Goal: Information Seeking & Learning: Learn about a topic

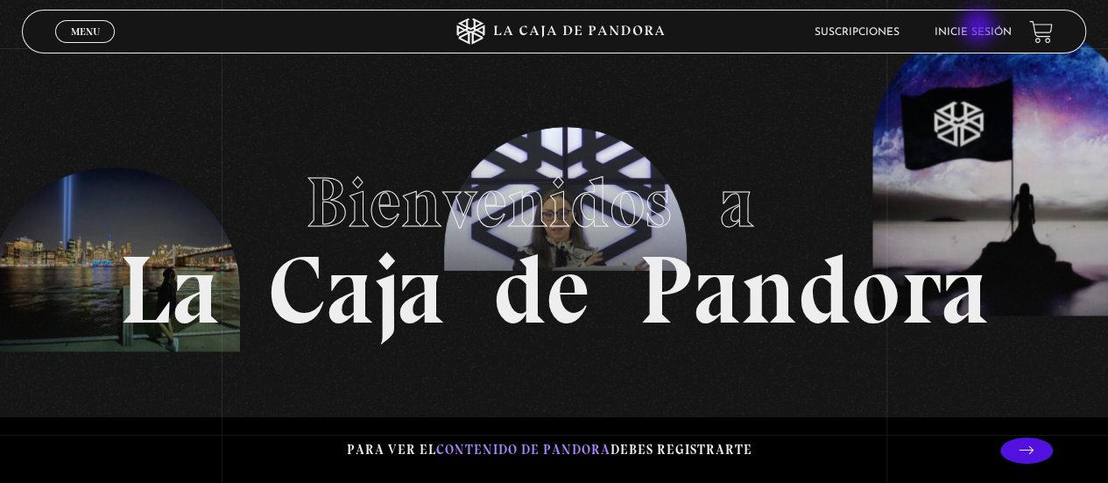
click at [980, 28] on link "Inicie sesión" at bounding box center [972, 32] width 77 height 11
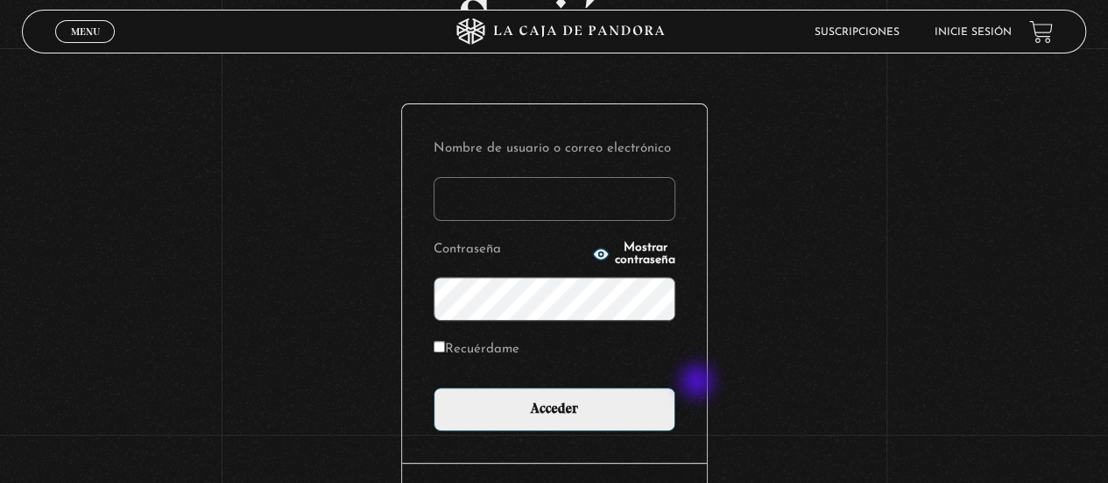
scroll to position [147, 0]
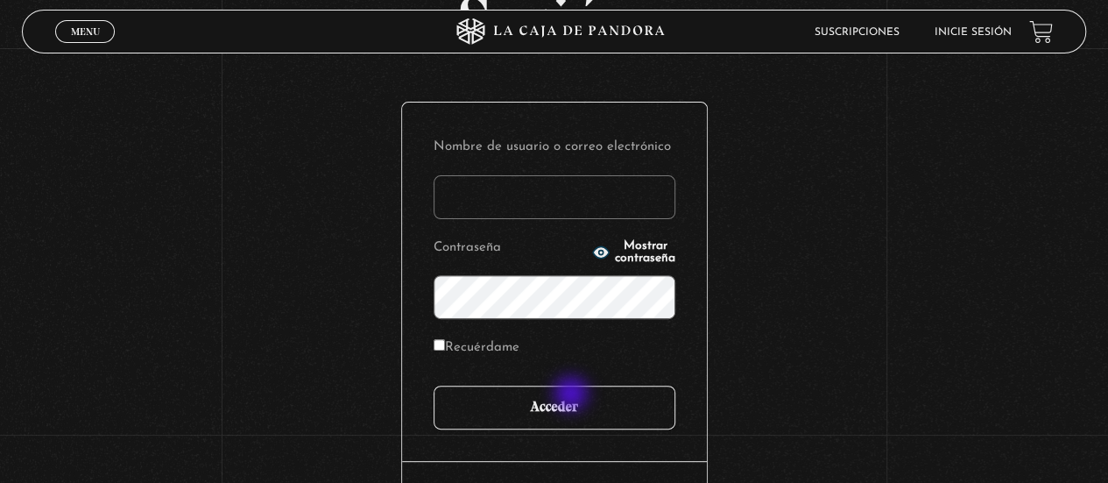
type input "jocs77"
click at [573, 395] on input "Acceder" at bounding box center [555, 407] width 242 height 44
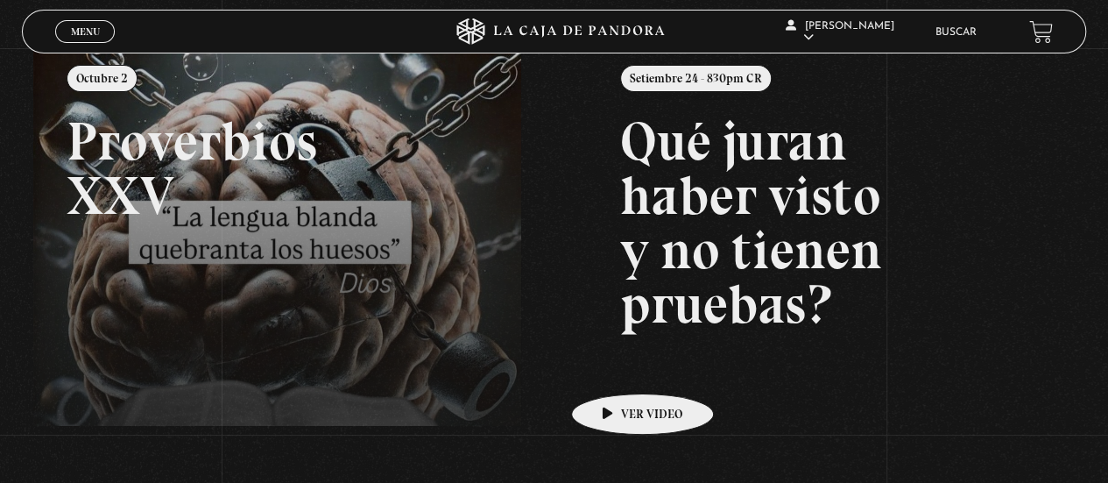
scroll to position [223, 0]
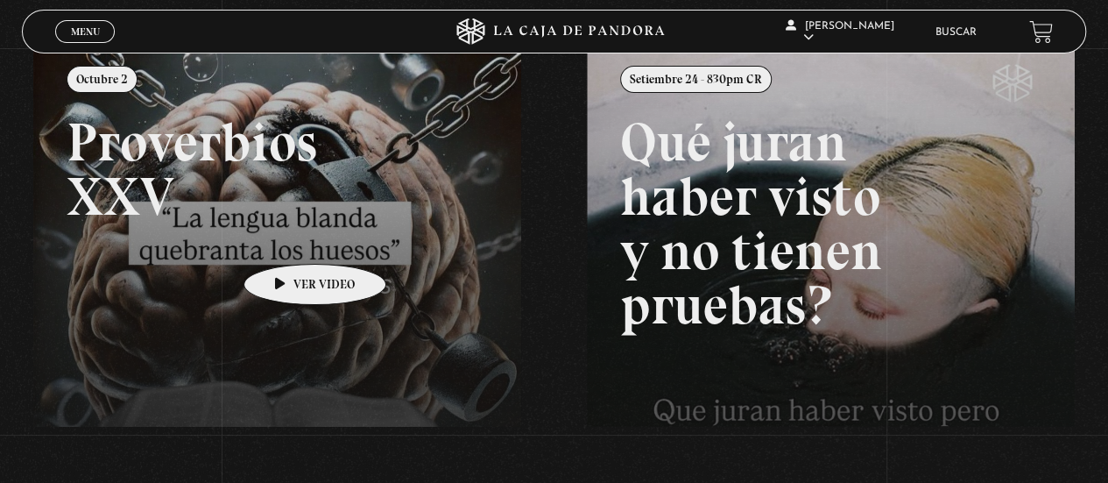
click at [287, 237] on link at bounding box center [587, 280] width 1108 height 483
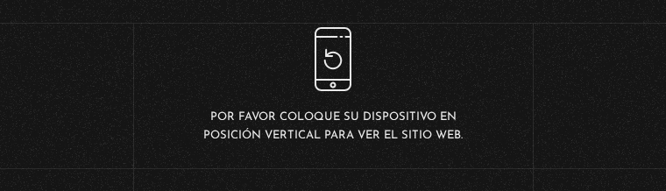
click at [249, 101] on div "Por favor coloque su dispositivo en posición vertical para ver el sitio web." at bounding box center [333, 85] width 266 height 116
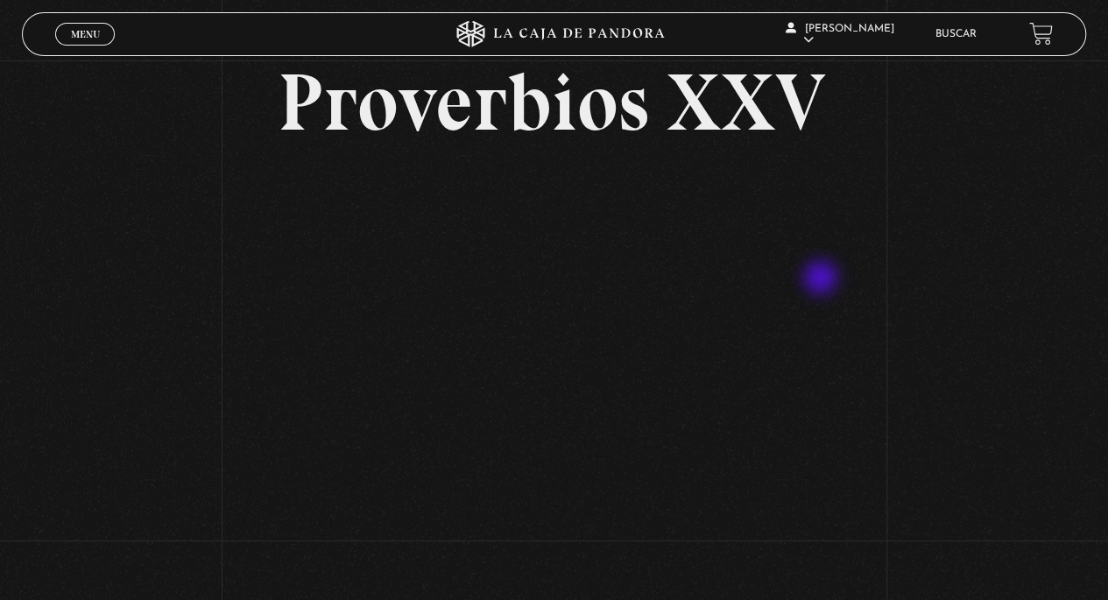
scroll to position [94, 0]
click at [958, 43] on li "Buscar" at bounding box center [955, 33] width 41 height 27
click at [962, 37] on link "Buscar" at bounding box center [955, 34] width 41 height 11
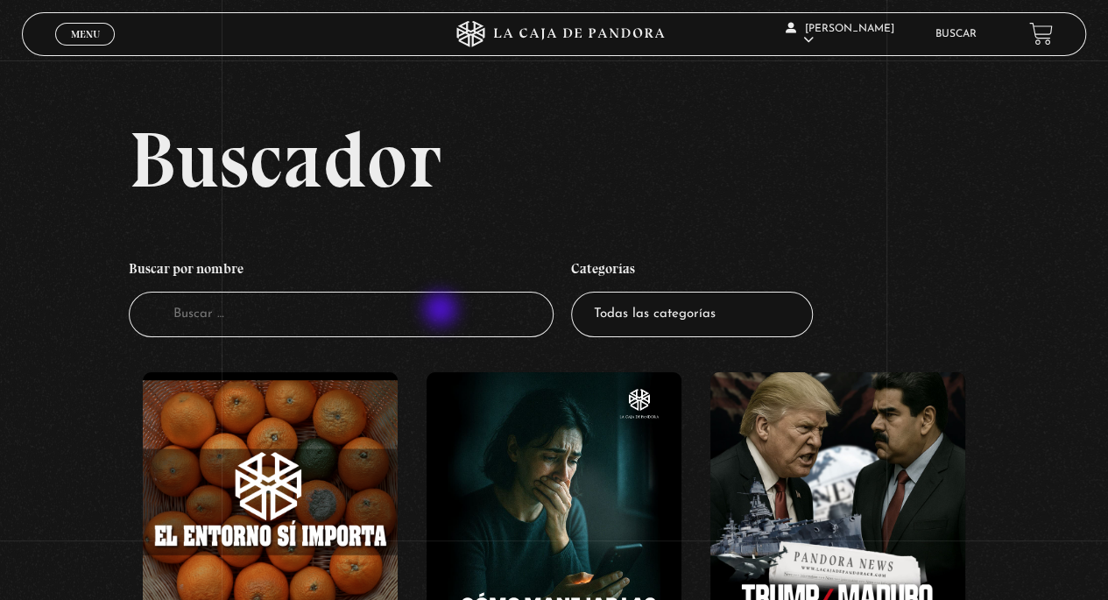
click at [442, 311] on input "Buscador" at bounding box center [342, 315] width 426 height 46
type input "como leer la [DEMOGRAPHIC_DATA]"
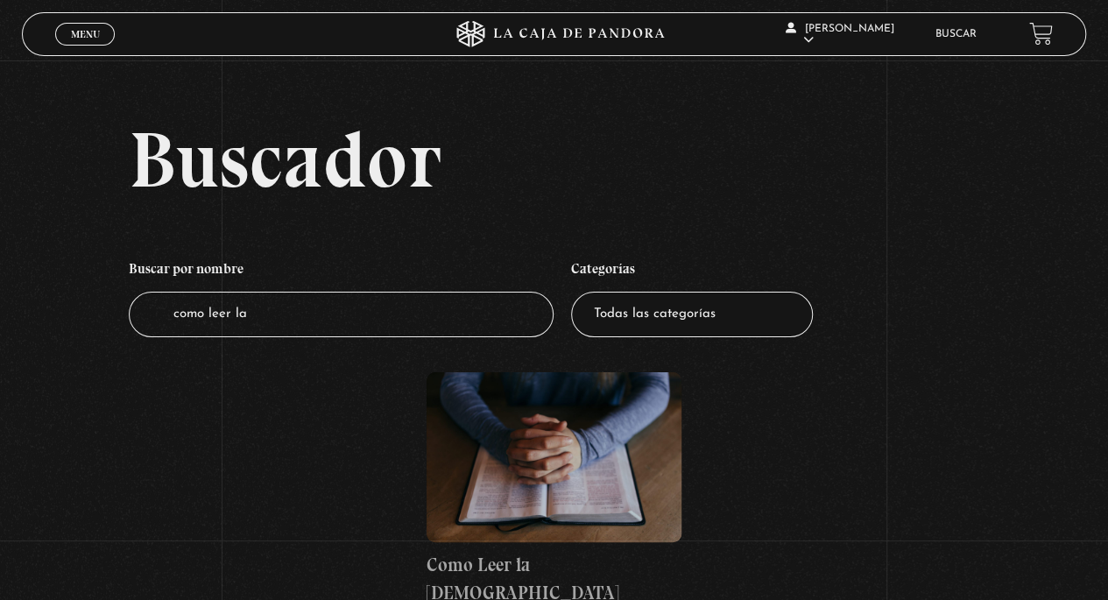
click at [442, 311] on input "como leer la" at bounding box center [342, 315] width 426 height 46
type input "como leer la biblia"
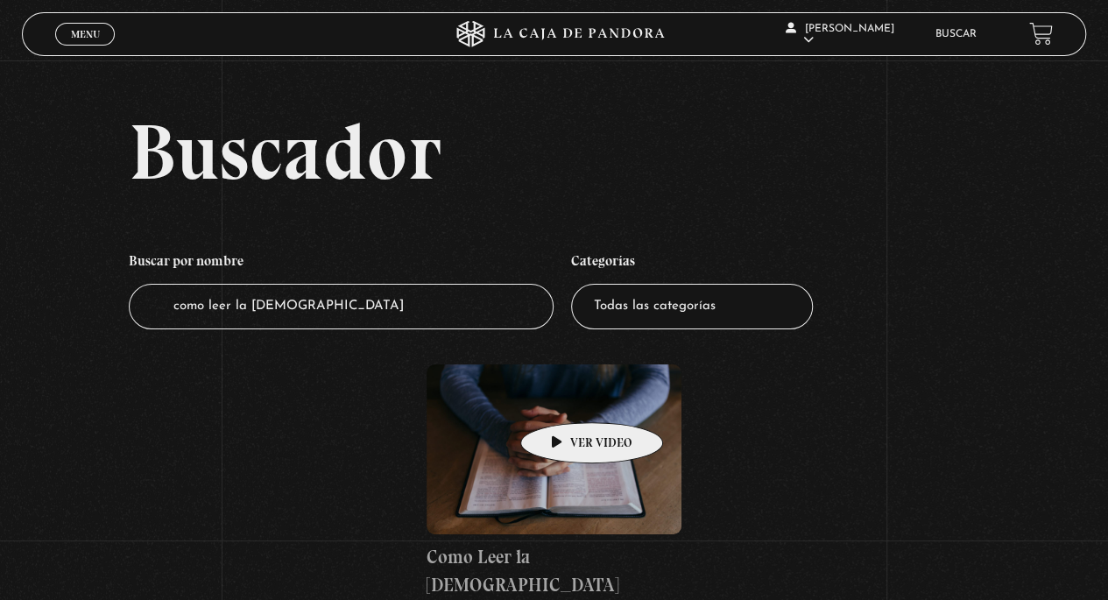
scroll to position [34, 0]
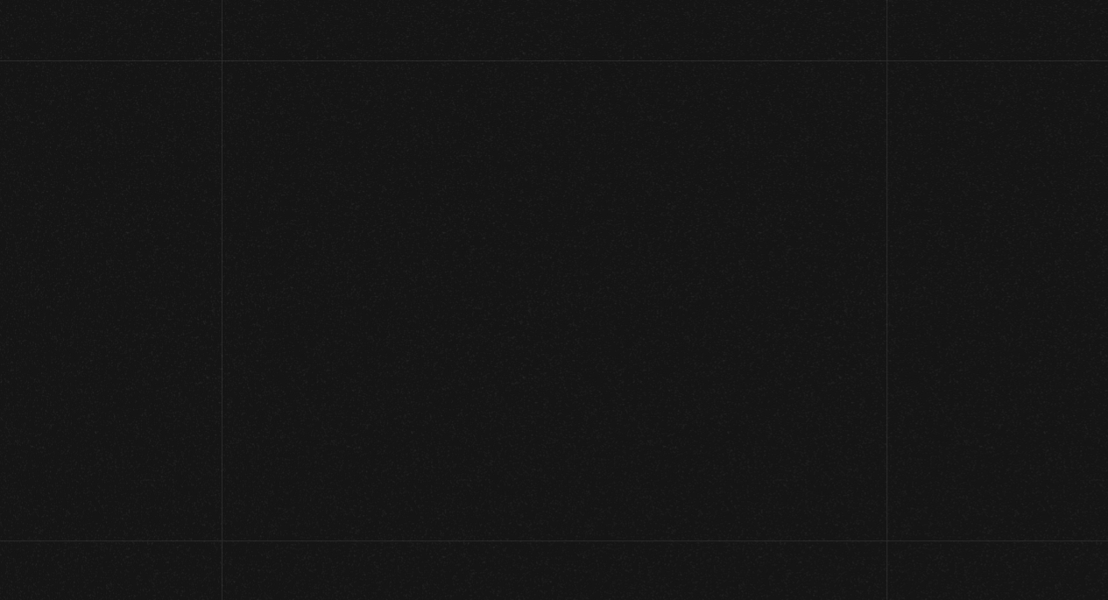
scroll to position [39, 0]
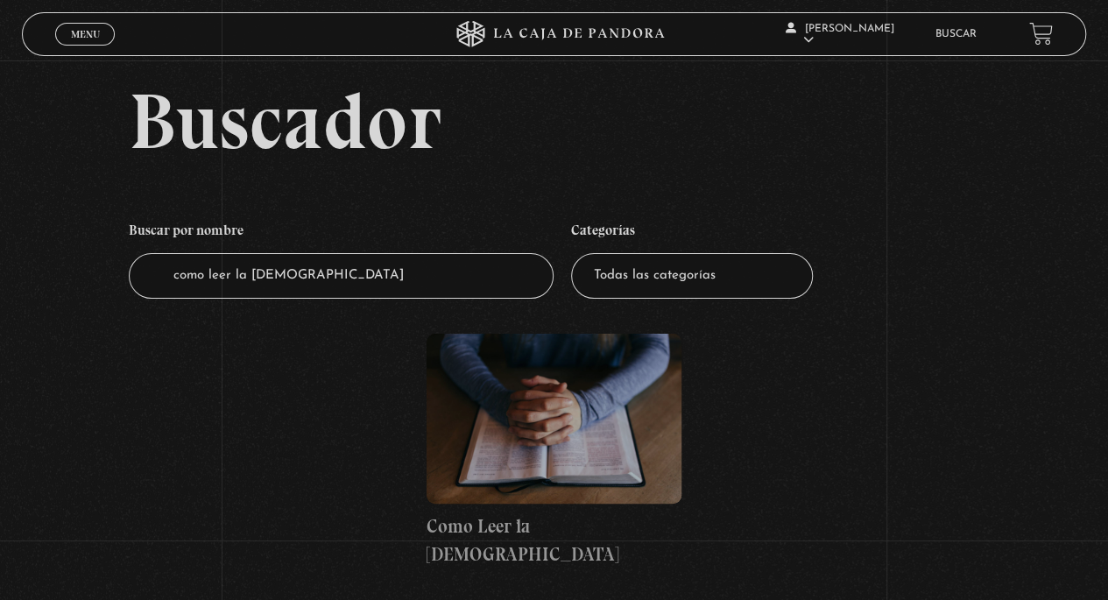
drag, startPoint x: 0, startPoint y: 0, endPoint x: 564, endPoint y: 396, distance: 689.1
click at [564, 396] on figure at bounding box center [554, 419] width 255 height 170
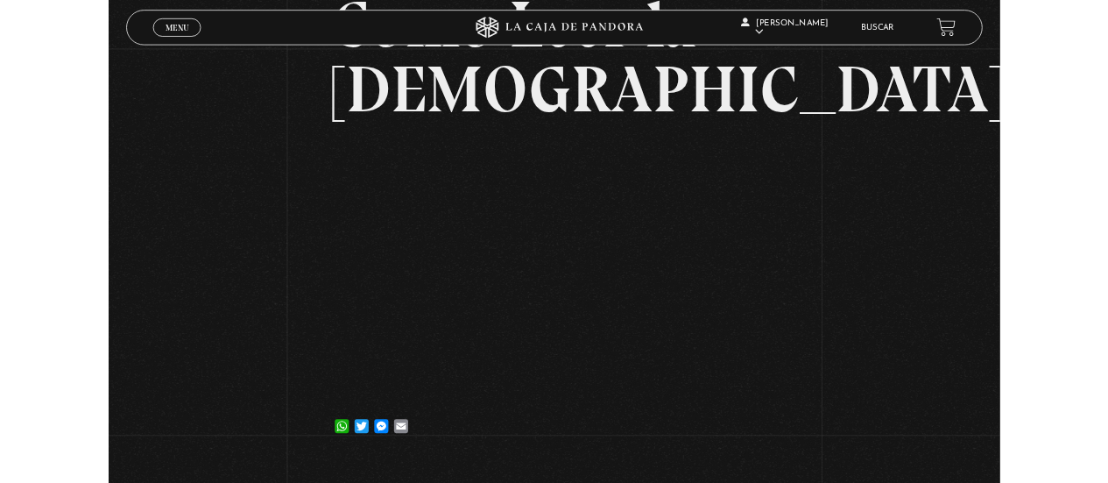
scroll to position [166, 0]
